Goal: Task Accomplishment & Management: Manage account settings

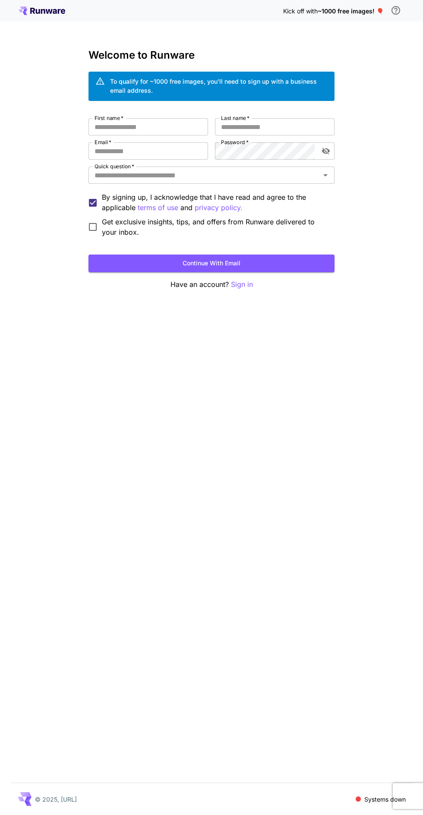
click at [240, 286] on p "Sign in" at bounding box center [242, 284] width 22 height 11
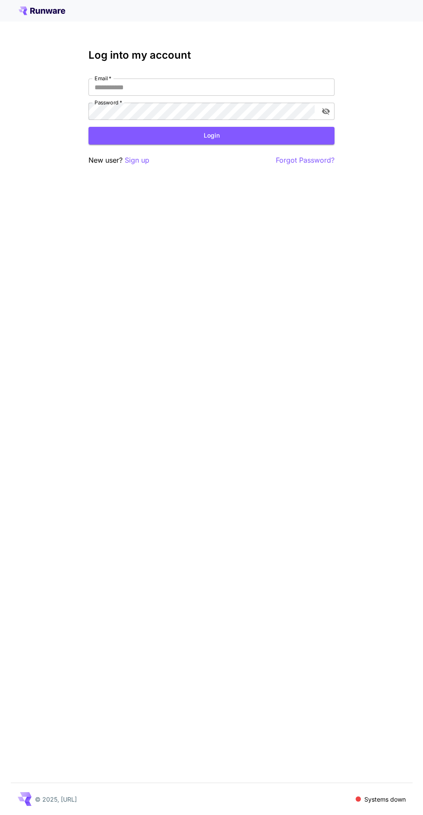
click at [216, 88] on input "Email   *" at bounding box center [211, 87] width 246 height 17
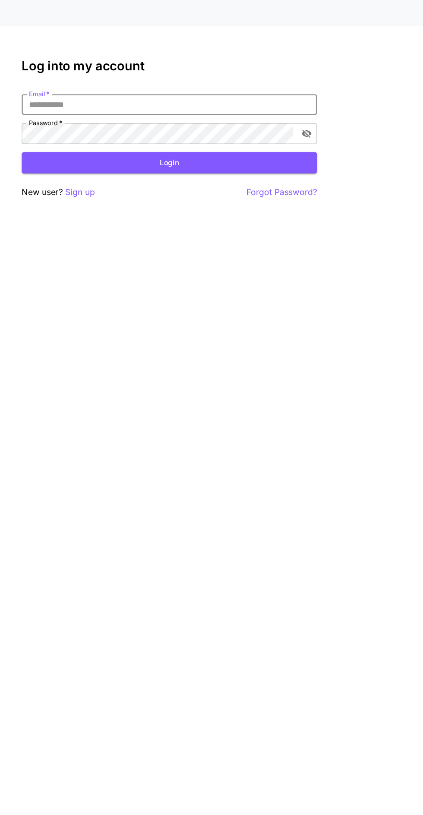
click at [395, 109] on div "Log into my account Email   * Email   * Password   * Password   * Login New use…" at bounding box center [211, 407] width 423 height 815
click at [276, 90] on input "Email   *" at bounding box center [211, 87] width 246 height 17
type input "**********"
click at [265, 140] on button "Login" at bounding box center [211, 136] width 246 height 18
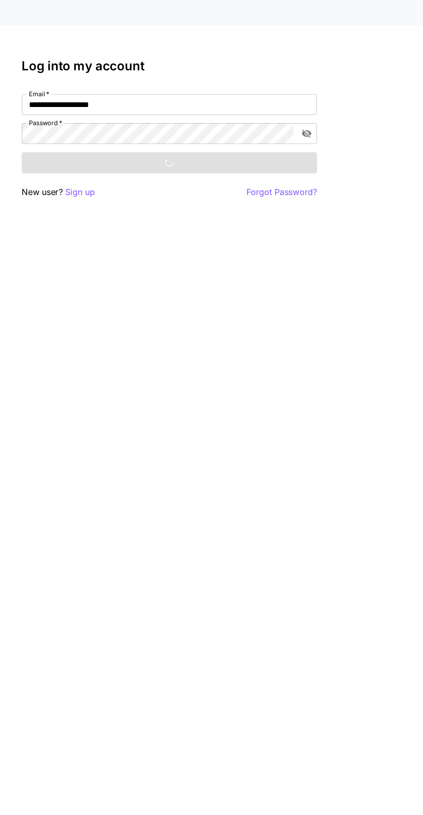
click at [326, 112] on icon "toggle password visibility" at bounding box center [326, 111] width 8 height 7
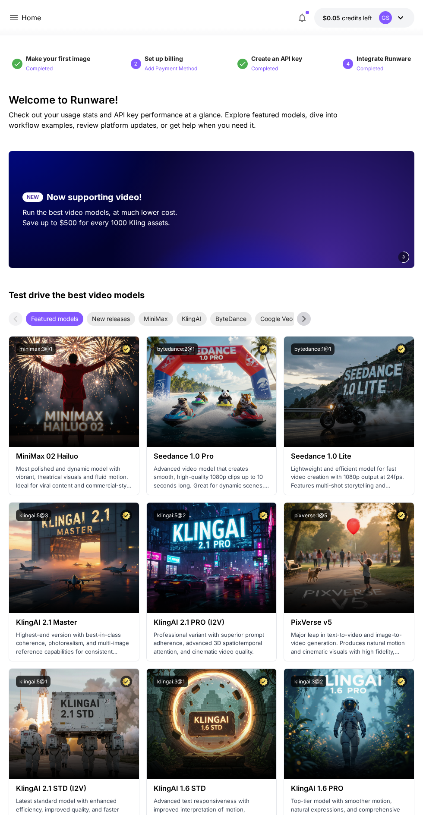
click at [31, 17] on p "Home" at bounding box center [31, 18] width 19 height 10
click at [31, 13] on p "Home" at bounding box center [31, 18] width 19 height 10
click at [29, 21] on p "Home" at bounding box center [31, 18] width 19 height 10
click at [30, 21] on p "Home" at bounding box center [31, 18] width 19 height 10
click at [30, 20] on p "Home" at bounding box center [31, 18] width 19 height 10
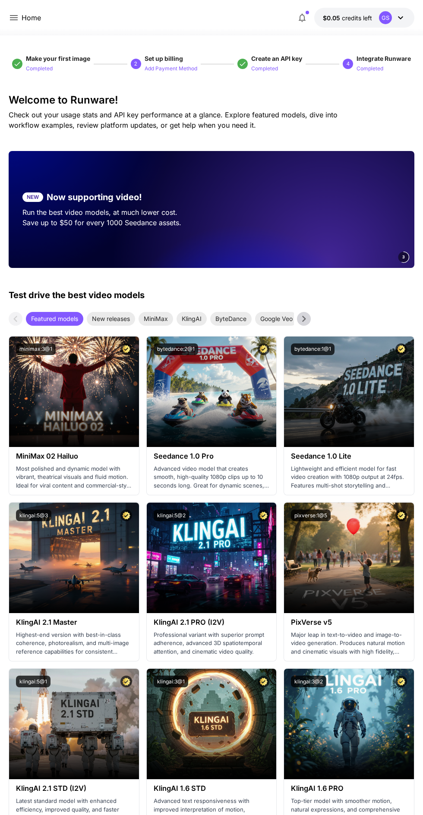
click at [14, 18] on icon at bounding box center [14, 17] width 8 height 5
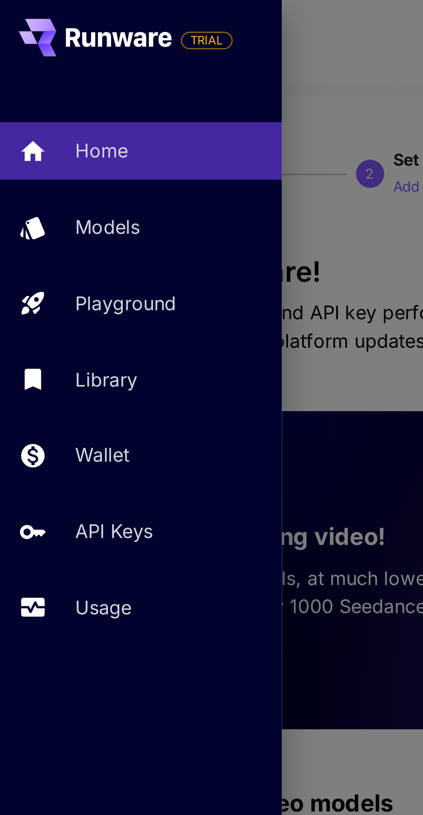
click at [66, 202] on link "API Keys" at bounding box center [52, 195] width 104 height 21
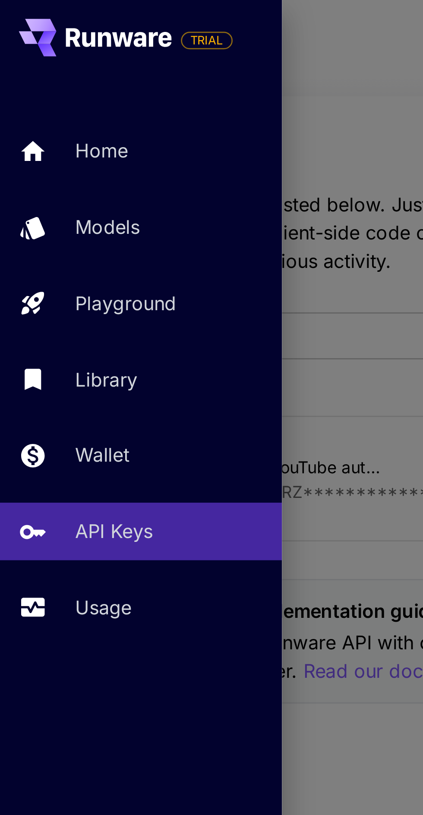
click at [131, 168] on div at bounding box center [211, 407] width 423 height 815
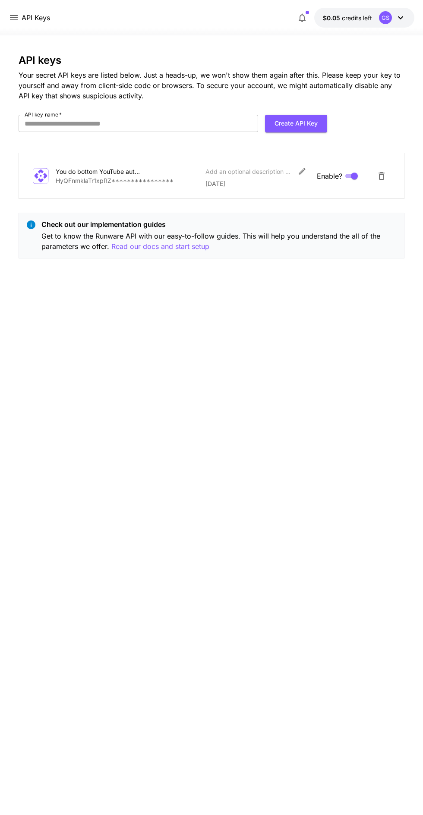
click at [381, 181] on icon "Delete API Key" at bounding box center [381, 176] width 10 height 10
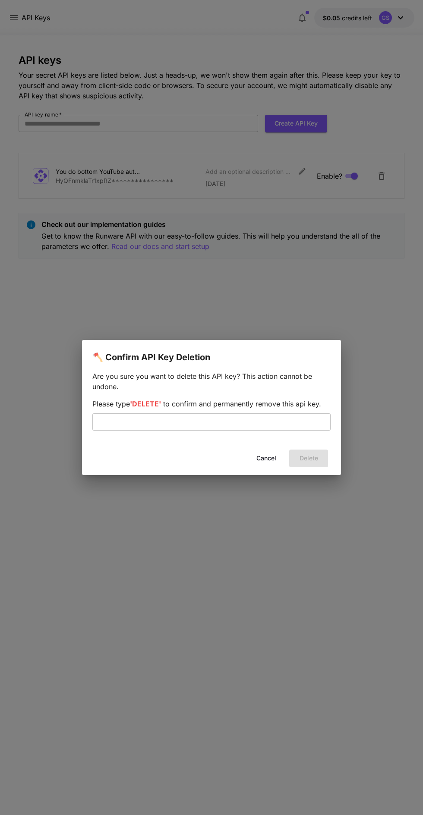
click at [305, 422] on input "text" at bounding box center [211, 421] width 238 height 17
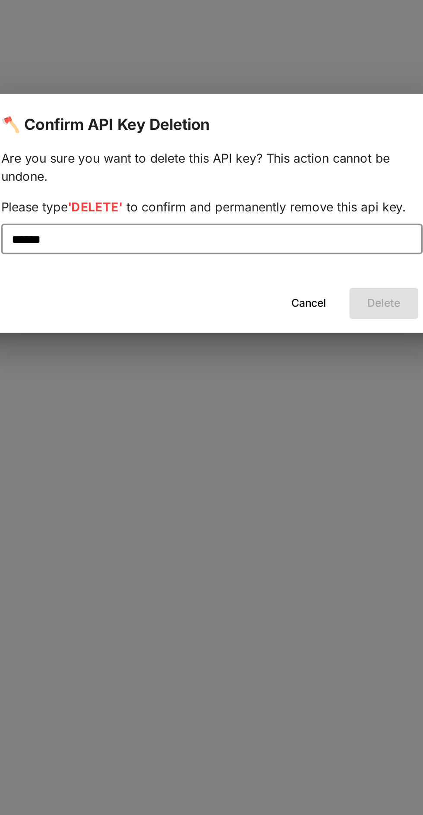
type input "******"
click at [301, 470] on div "Cancel Delete" at bounding box center [211, 458] width 259 height 25
click at [289, 418] on input "******" at bounding box center [211, 421] width 238 height 17
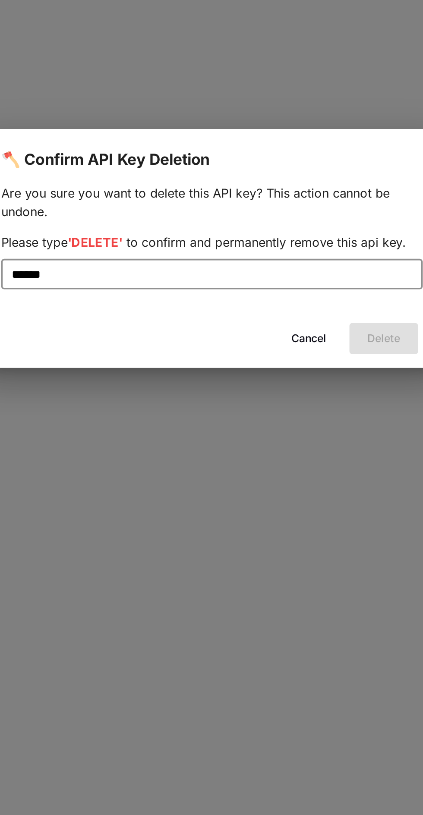
click at [268, 461] on button "Cancel" at bounding box center [266, 458] width 39 height 18
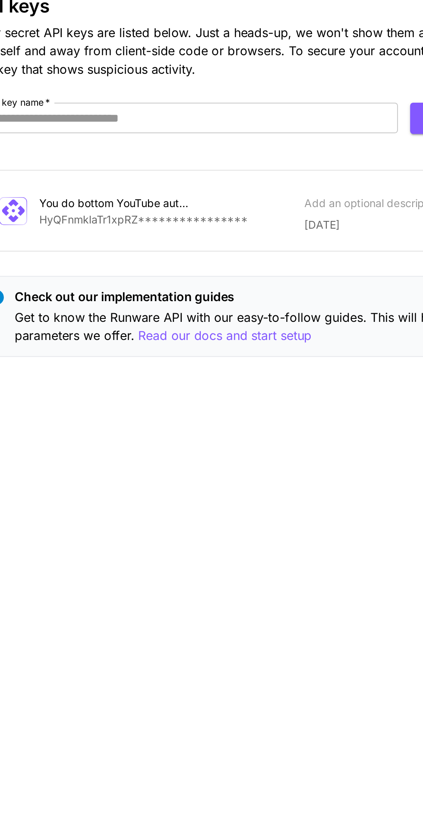
click at [187, 242] on p "Read our docs and start setup" at bounding box center [160, 246] width 98 height 11
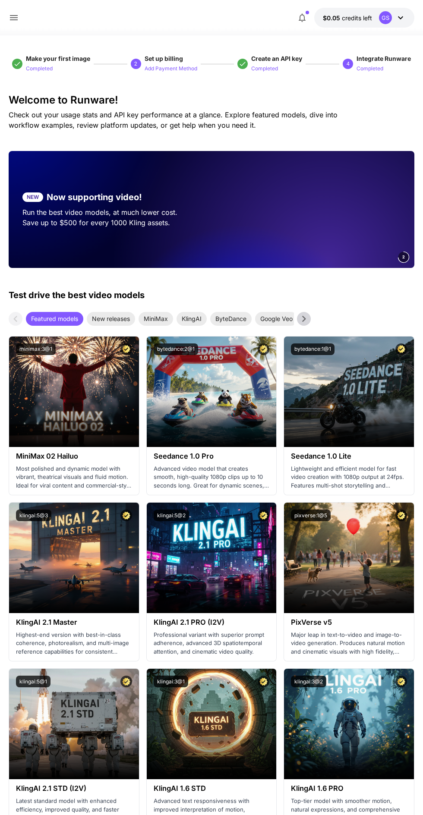
click at [16, 19] on icon at bounding box center [14, 18] width 10 height 10
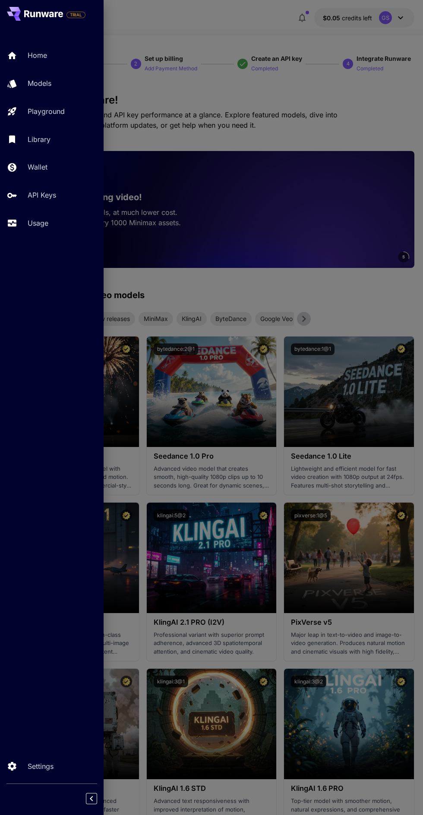
click at [31, 199] on p "API Keys" at bounding box center [42, 195] width 28 height 10
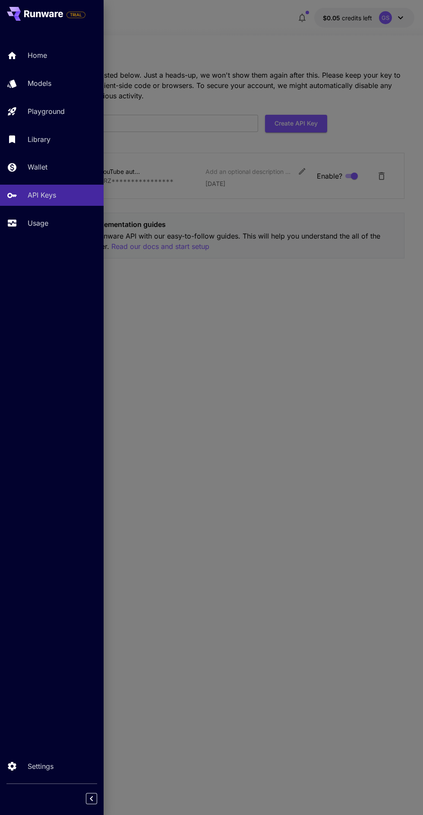
click at [364, 273] on div at bounding box center [211, 407] width 423 height 815
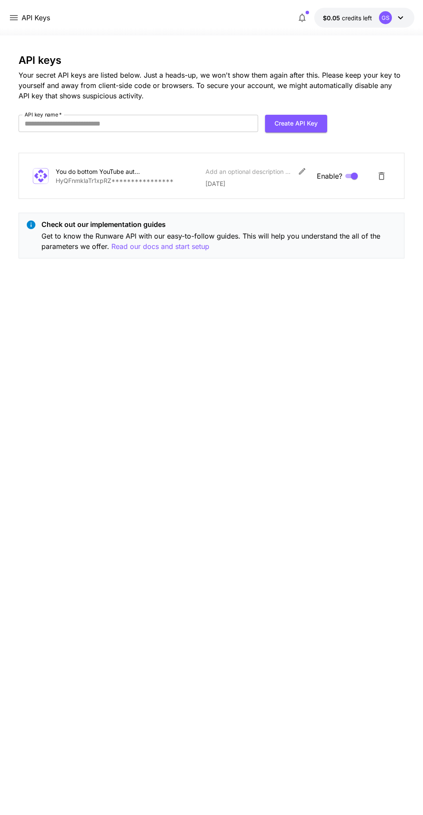
click at [307, 128] on button "Create API Key" at bounding box center [296, 124] width 62 height 18
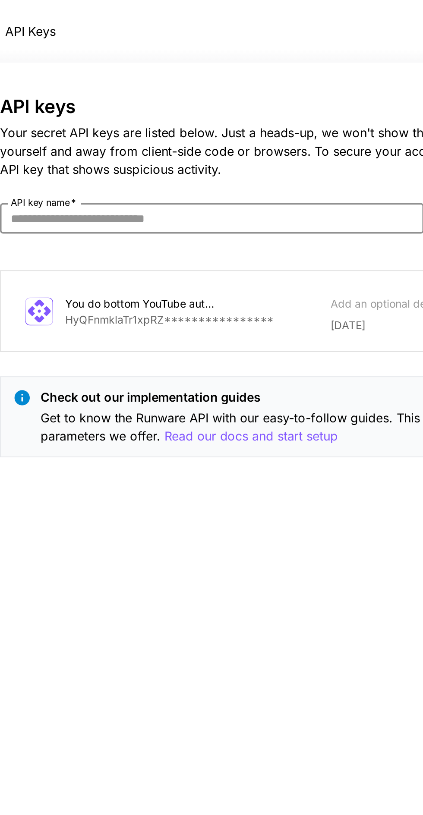
click at [137, 79] on p "Your secret API keys are listed below. Just a heads-up, we won't show them agai…" at bounding box center [212, 85] width 386 height 31
click at [185, 121] on input "API key name   *" at bounding box center [138, 123] width 239 height 17
type input "**********"
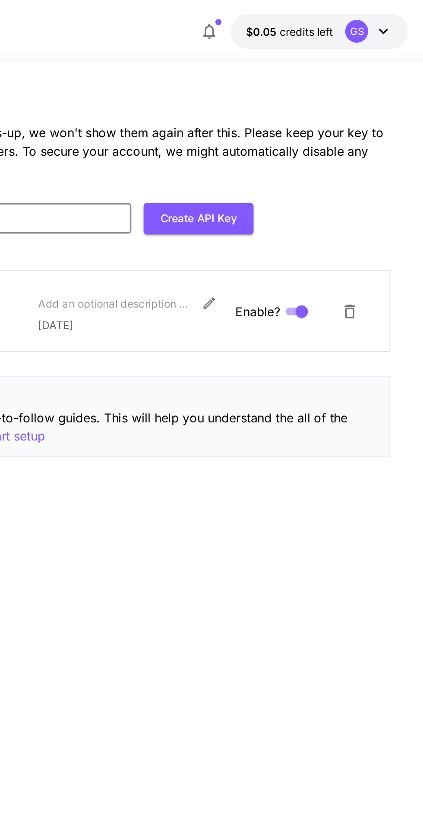
click at [276, 130] on button "Create API Key" at bounding box center [296, 124] width 62 height 18
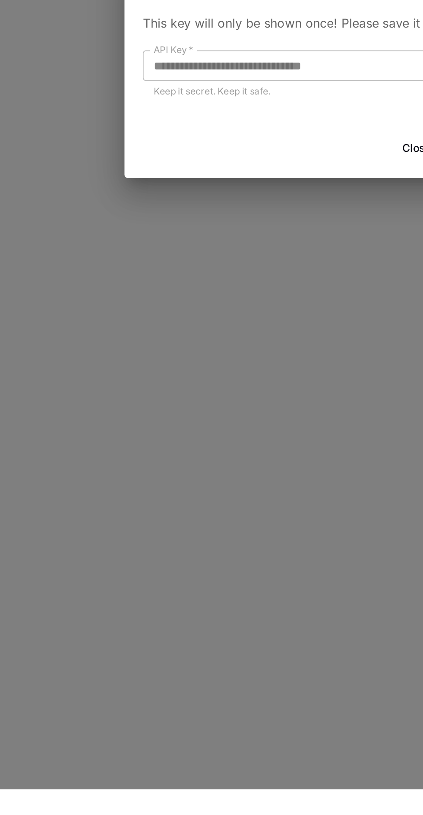
scroll to position [14, 0]
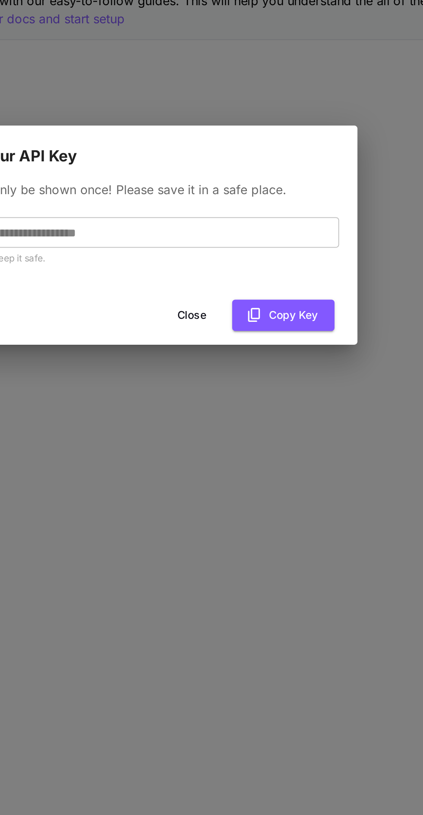
click at [311, 446] on button "Copy Key" at bounding box center [299, 453] width 58 height 18
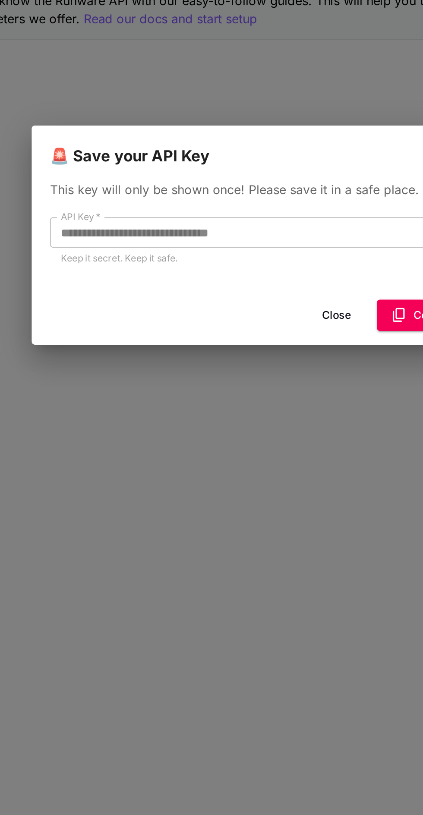
click at [252, 448] on button "Close" at bounding box center [254, 453] width 39 height 18
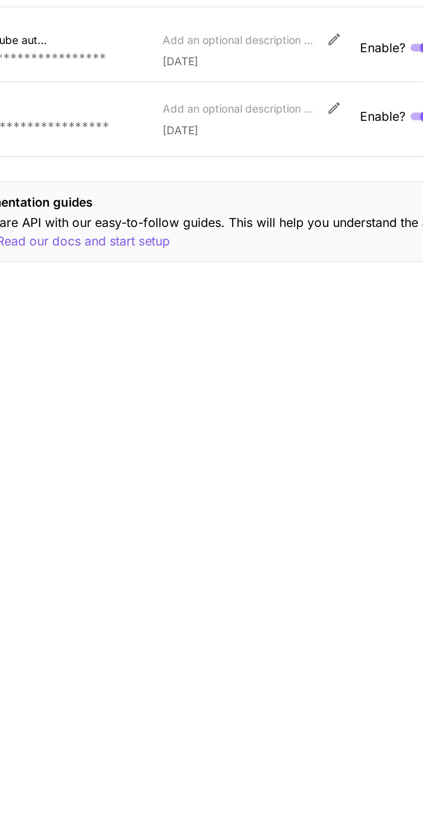
scroll to position [0, 0]
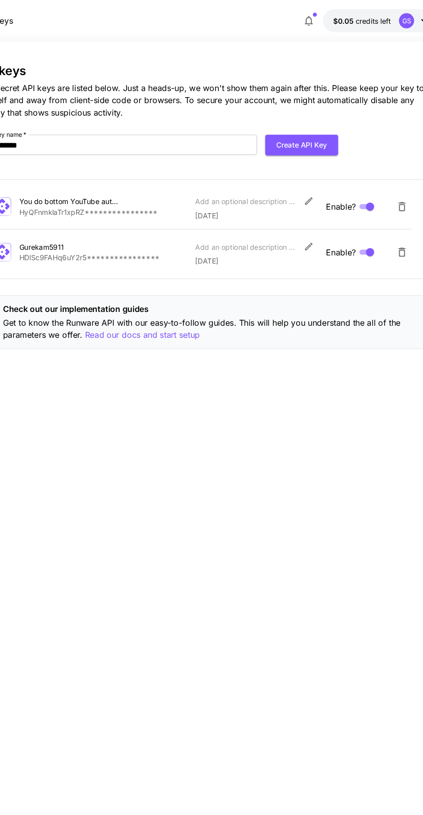
click at [392, 22] on div "GS" at bounding box center [392, 17] width 27 height 13
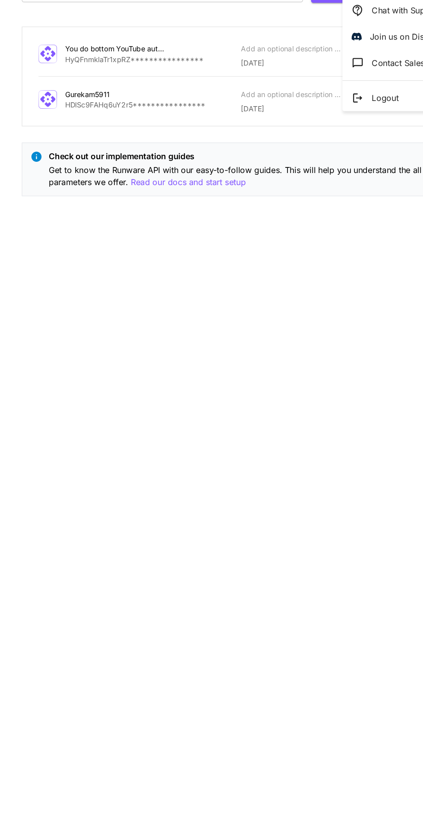
scroll to position [9, 0]
